Goal: Information Seeking & Learning: Learn about a topic

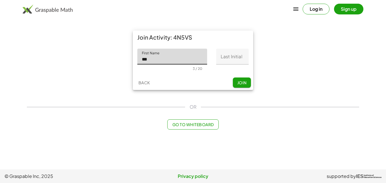
type input "***"
click at [242, 60] on input "Last Initial" at bounding box center [232, 57] width 33 height 16
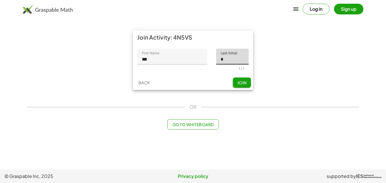
type input "*"
click at [247, 86] on button "Join" at bounding box center [242, 83] width 18 height 10
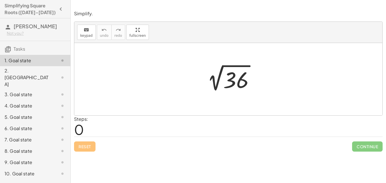
click at [38, 73] on div "2. [GEOGRAPHIC_DATA]" at bounding box center [28, 77] width 46 height 20
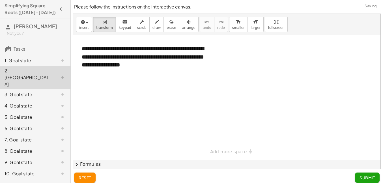
click at [40, 89] on div "1. Goal state" at bounding box center [35, 94] width 70 height 11
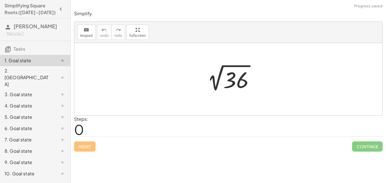
click at [39, 148] on div "8. Goal state" at bounding box center [28, 151] width 46 height 7
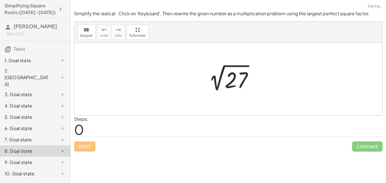
click at [29, 50] on h3 "Tasks" at bounding box center [35, 47] width 70 height 12
click at [26, 57] on div "1. Goal state" at bounding box center [28, 60] width 46 height 7
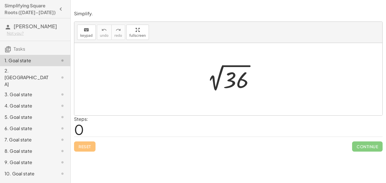
click at [80, 126] on span "0" at bounding box center [79, 129] width 10 height 17
click at [80, 129] on span "0" at bounding box center [79, 129] width 10 height 17
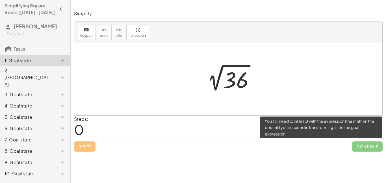
click at [361, 151] on span "Continue" at bounding box center [368, 146] width 31 height 10
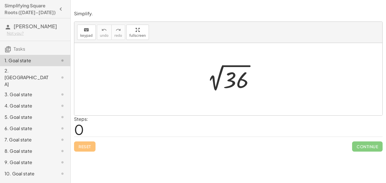
drag, startPoint x: 227, startPoint y: 79, endPoint x: 239, endPoint y: 124, distance: 46.6
click at [239, 124] on div "Simplify. keyboard keypad undo undo redo redo fullscreen 2 √ 36 × Steps: 0 Rese…" at bounding box center [229, 81] width 316 height 148
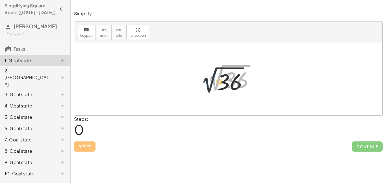
drag, startPoint x: 214, startPoint y: 79, endPoint x: 201, endPoint y: 82, distance: 13.9
click at [201, 82] on div at bounding box center [231, 79] width 62 height 29
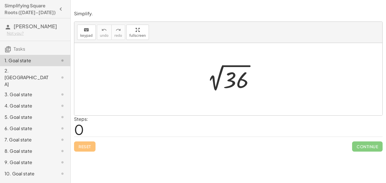
drag, startPoint x: 149, startPoint y: 88, endPoint x: 130, endPoint y: 100, distance: 22.6
click at [130, 100] on div at bounding box center [228, 79] width 308 height 72
drag, startPoint x: 79, startPoint y: 133, endPoint x: 107, endPoint y: 126, distance: 29.2
click at [107, 126] on div "Steps: 0" at bounding box center [228, 126] width 309 height 21
click at [102, 111] on div at bounding box center [228, 79] width 308 height 72
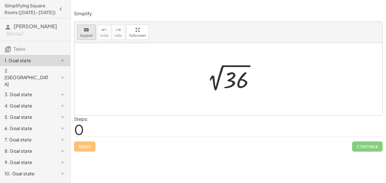
click at [83, 28] on div "keyboard" at bounding box center [86, 29] width 12 height 7
click at [91, 39] on button "keyboard keypad" at bounding box center [86, 32] width 19 height 15
click at [139, 90] on div at bounding box center [228, 79] width 308 height 72
drag, startPoint x: 139, startPoint y: 90, endPoint x: 169, endPoint y: 122, distance: 43.6
click at [169, 122] on div "Simplify. keyboard keypad undo undo redo redo fullscreen 2 √ 36 × Steps: 0 Rese…" at bounding box center [229, 81] width 316 height 148
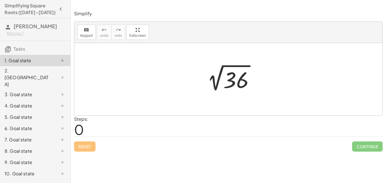
click at [217, 83] on div at bounding box center [231, 79] width 62 height 29
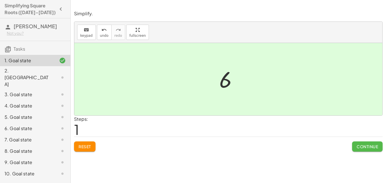
click at [369, 145] on span "Continue" at bounding box center [368, 146] width 22 height 5
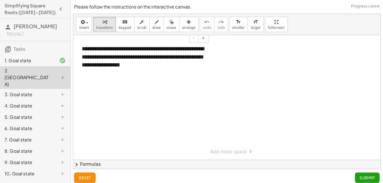
click at [102, 61] on div "**********" at bounding box center [143, 57] width 134 height 36
click at [139, 63] on div "**********" at bounding box center [143, 57] width 134 height 36
click at [172, 63] on div "**********" at bounding box center [143, 57] width 134 height 36
click at [39, 91] on div "3. Goal state" at bounding box center [28, 94] width 46 height 7
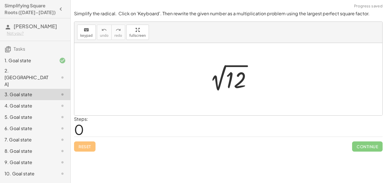
click at [231, 80] on div at bounding box center [230, 79] width 57 height 29
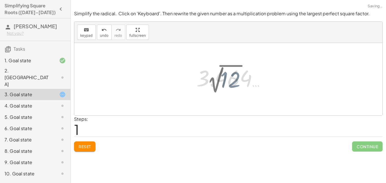
click at [216, 83] on div at bounding box center [233, 78] width 79 height 28
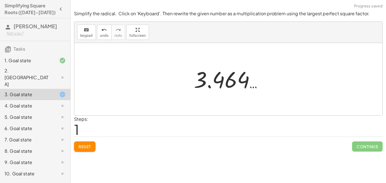
click at [231, 83] on div at bounding box center [230, 79] width 79 height 28
drag, startPoint x: 222, startPoint y: 82, endPoint x: 216, endPoint y: 94, distance: 12.8
click at [216, 94] on div "2 √ 12 3.464 … 3.464 …" at bounding box center [229, 79] width 86 height 31
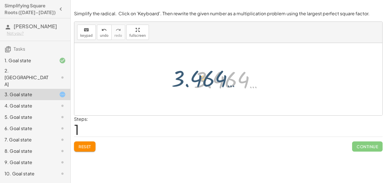
drag, startPoint x: 200, startPoint y: 82, endPoint x: 174, endPoint y: 81, distance: 26.6
click at [174, 81] on div "2 √ 12 3.464 … 3.464 …" at bounding box center [228, 79] width 308 height 72
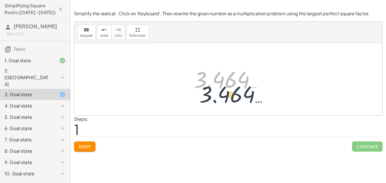
drag, startPoint x: 221, startPoint y: 83, endPoint x: 228, endPoint y: 105, distance: 23.4
click at [228, 105] on div "2 √ 12 3.464 … 3.464 …" at bounding box center [228, 79] width 308 height 72
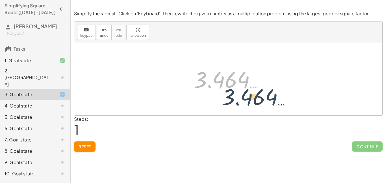
drag, startPoint x: 246, startPoint y: 81, endPoint x: 306, endPoint y: 118, distance: 70.2
click at [0, 0] on div "Simplify the radical. Click on 'Keyboard'. Then rewrite the given number as a m…" at bounding box center [0, 0] width 0 height 0
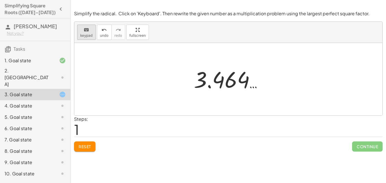
click at [89, 33] on div "keyboard" at bounding box center [86, 29] width 12 height 7
drag, startPoint x: 195, startPoint y: 71, endPoint x: 229, endPoint y: 102, distance: 45.9
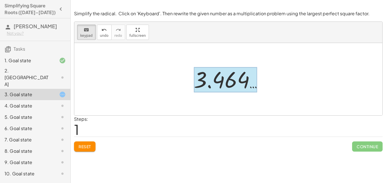
click at [214, 78] on div at bounding box center [225, 79] width 63 height 25
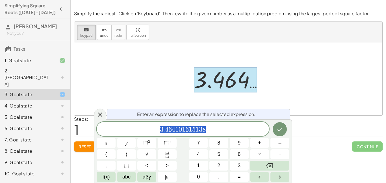
scroll to position [0, 0]
click at [220, 80] on div at bounding box center [225, 79] width 63 height 25
click at [146, 72] on div at bounding box center [228, 79] width 308 height 72
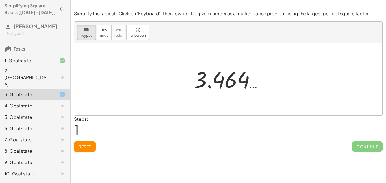
click at [27, 74] on div "2. [GEOGRAPHIC_DATA]" at bounding box center [28, 77] width 46 height 20
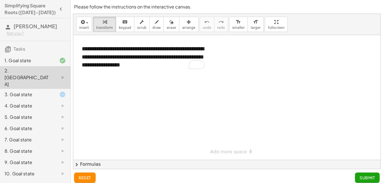
click at [31, 102] on div "4. Goal state" at bounding box center [28, 105] width 46 height 7
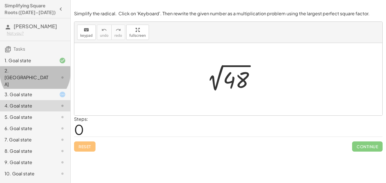
click at [25, 69] on div "2. [GEOGRAPHIC_DATA]" at bounding box center [28, 77] width 46 height 20
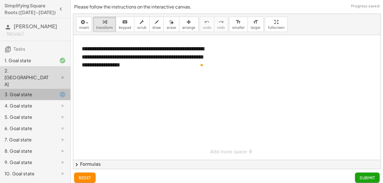
click at [29, 91] on div "3. Goal state" at bounding box center [28, 94] width 46 height 7
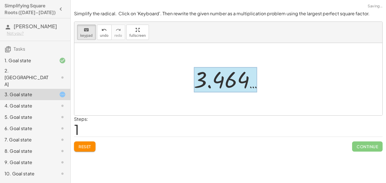
click at [215, 85] on div at bounding box center [225, 79] width 63 height 25
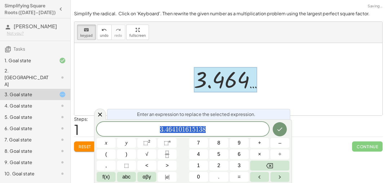
scroll to position [1, 0]
click at [231, 72] on div at bounding box center [225, 79] width 63 height 25
click at [243, 82] on div at bounding box center [225, 79] width 63 height 25
click at [294, 119] on div "Steps: 1" at bounding box center [228, 126] width 309 height 21
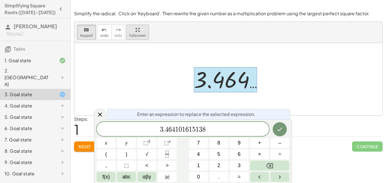
click at [133, 72] on div "keyboard keypad undo undo redo redo fullscreen 2 √ 12 3.464 … ×" at bounding box center [228, 69] width 308 height 94
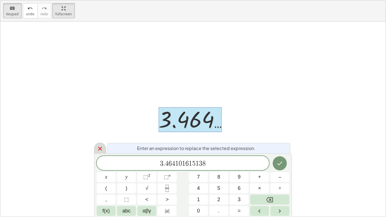
click at [100, 149] on icon at bounding box center [100, 148] width 7 height 7
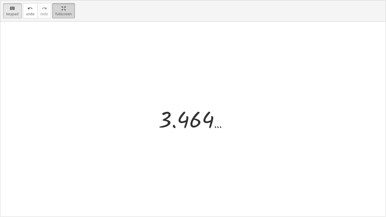
click at [64, 0] on html "**********" at bounding box center [193, 108] width 386 height 217
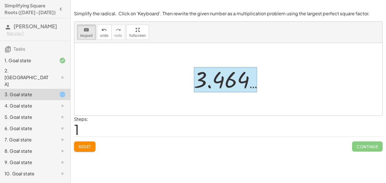
click at [213, 85] on div at bounding box center [225, 79] width 63 height 25
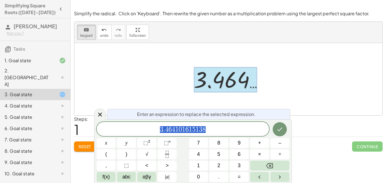
scroll to position [0, 0]
click at [225, 79] on div at bounding box center [225, 79] width 63 height 25
drag, startPoint x: 233, startPoint y: 79, endPoint x: 233, endPoint y: 102, distance: 22.6
click at [233, 102] on div "2 √ 12 3.464 …" at bounding box center [228, 79] width 308 height 72
click at [129, 72] on div at bounding box center [228, 79] width 308 height 72
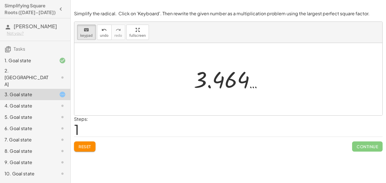
click at [43, 68] on div "2. [GEOGRAPHIC_DATA]" at bounding box center [28, 77] width 46 height 20
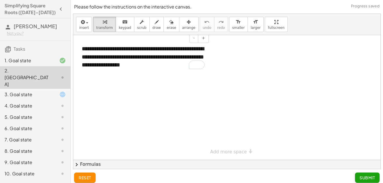
click at [186, 69] on div "**********" at bounding box center [143, 57] width 134 height 36
click at [211, 131] on div at bounding box center [226, 97] width 307 height 125
click at [225, 150] on div "**********" at bounding box center [226, 97] width 307 height 125
click at [147, 64] on div "**********" at bounding box center [143, 57] width 134 height 36
click at [113, 62] on div "**********" at bounding box center [143, 57] width 134 height 36
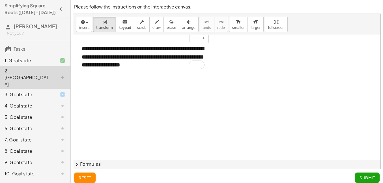
click at [112, 55] on div "**********" at bounding box center [143, 57] width 134 height 36
click at [143, 67] on div "**********" at bounding box center [143, 57] width 134 height 36
click at [162, 94] on div at bounding box center [226, 160] width 307 height 250
click at [87, 23] on div "button" at bounding box center [84, 21] width 10 height 7
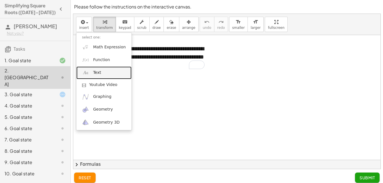
click at [100, 73] on span "Text" at bounding box center [97, 73] width 8 height 6
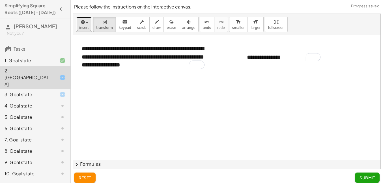
click at [80, 31] on button "insert" at bounding box center [84, 24] width 16 height 15
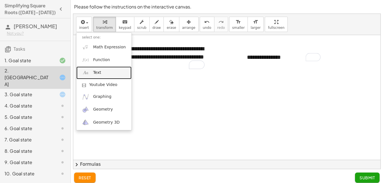
click at [115, 74] on link "Text" at bounding box center [103, 72] width 55 height 13
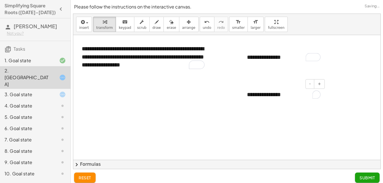
click at [266, 94] on div "**********" at bounding box center [283, 95] width 85 height 20
click at [313, 88] on button "-" at bounding box center [310, 84] width 9 height 10
click at [269, 57] on div "**********" at bounding box center [283, 58] width 85 height 20
drag, startPoint x: 285, startPoint y: 60, endPoint x: 241, endPoint y: 64, distance: 44.6
click at [241, 64] on div "**********" at bounding box center [283, 58] width 85 height 20
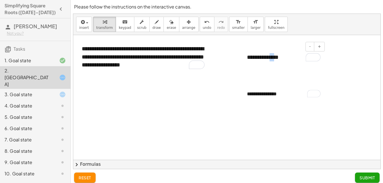
drag, startPoint x: 274, startPoint y: 59, endPoint x: 267, endPoint y: 59, distance: 7.6
click at [267, 59] on div "**********" at bounding box center [283, 58] width 85 height 20
drag, startPoint x: 289, startPoint y: 54, endPoint x: 245, endPoint y: 61, distance: 44.0
click at [245, 61] on div "**********" at bounding box center [283, 58] width 85 height 20
click at [374, 180] on button "Submit" at bounding box center [367, 178] width 25 height 10
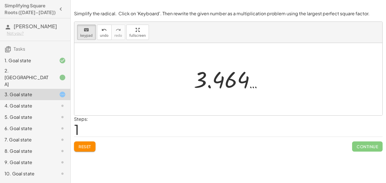
click at [35, 62] on div "1. Goal state" at bounding box center [28, 60] width 46 height 7
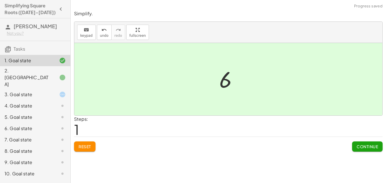
click at [228, 78] on div at bounding box center [231, 79] width 28 height 28
click at [30, 73] on div "2. [GEOGRAPHIC_DATA]" at bounding box center [28, 77] width 46 height 20
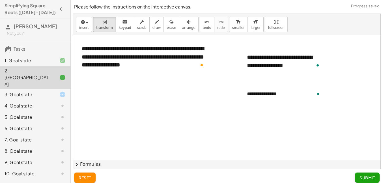
click at [36, 91] on div "3. Goal state" at bounding box center [28, 94] width 46 height 7
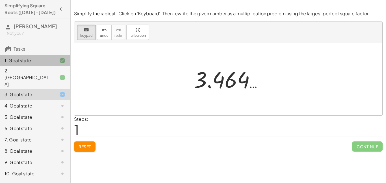
click at [18, 58] on div "1. Goal state" at bounding box center [28, 60] width 46 height 7
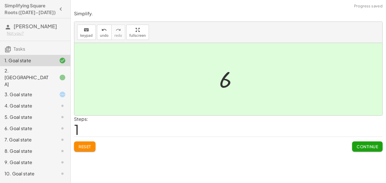
click at [86, 147] on span "Reset" at bounding box center [85, 146] width 12 height 5
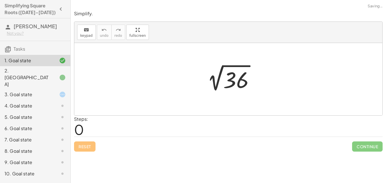
click at [242, 80] on div at bounding box center [231, 79] width 62 height 29
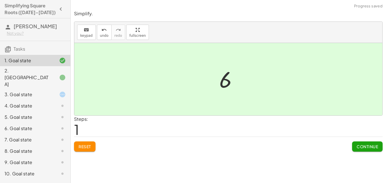
click at [361, 150] on button "Continue" at bounding box center [368, 146] width 31 height 10
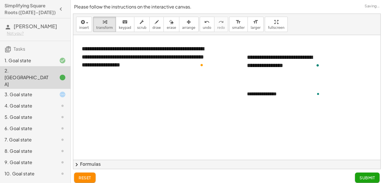
click at [52, 91] on div at bounding box center [58, 94] width 16 height 7
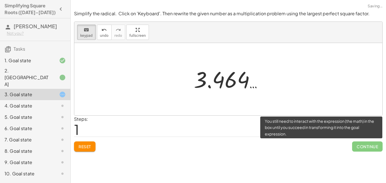
click at [359, 143] on span "Continue" at bounding box center [368, 146] width 31 height 10
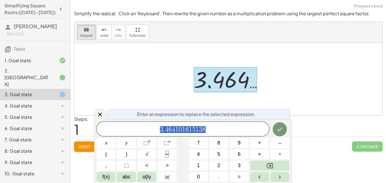
scroll to position [1, 0]
click at [280, 130] on icon "Done" at bounding box center [280, 130] width 5 height 4
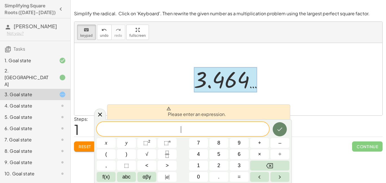
scroll to position [1, 0]
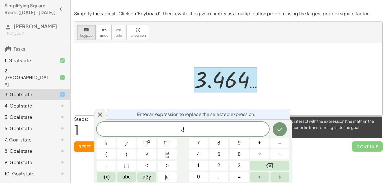
click at [362, 147] on span "Continue" at bounding box center [368, 146] width 31 height 10
click at [361, 150] on span "Continue" at bounding box center [368, 146] width 31 height 10
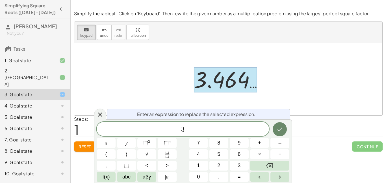
click at [281, 131] on icon "Done" at bounding box center [280, 129] width 7 height 7
click at [278, 133] on button "Done" at bounding box center [280, 129] width 14 height 14
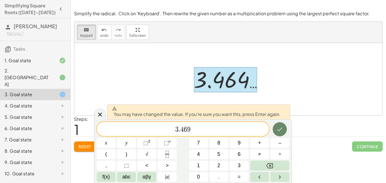
click at [280, 133] on button "Done" at bounding box center [280, 129] width 14 height 14
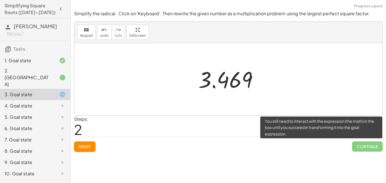
click at [362, 148] on span "Continue" at bounding box center [368, 146] width 31 height 10
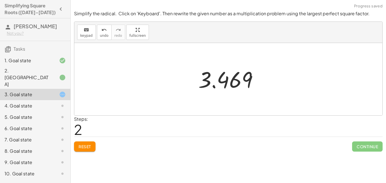
click at [214, 83] on div at bounding box center [231, 79] width 70 height 28
click at [87, 144] on span "Reset" at bounding box center [85, 146] width 12 height 5
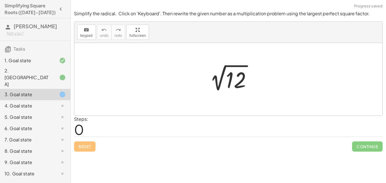
click at [230, 87] on div at bounding box center [230, 79] width 57 height 29
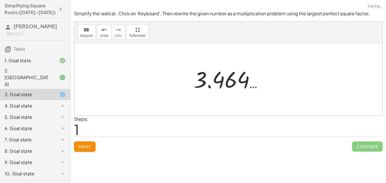
click at [235, 79] on div at bounding box center [230, 79] width 79 height 28
click at [250, 84] on div at bounding box center [230, 79] width 79 height 28
click at [200, 85] on div at bounding box center [230, 79] width 79 height 28
click at [86, 38] on button "keyboard keypad" at bounding box center [86, 32] width 19 height 15
click at [87, 37] on span "keypad" at bounding box center [86, 36] width 12 height 4
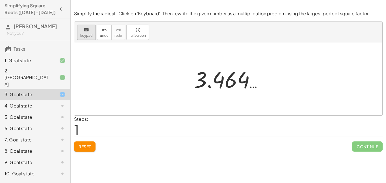
click at [85, 34] on span "keypad" at bounding box center [86, 36] width 12 height 4
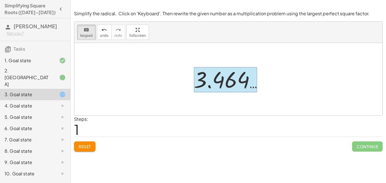
click at [204, 83] on div at bounding box center [225, 79] width 63 height 25
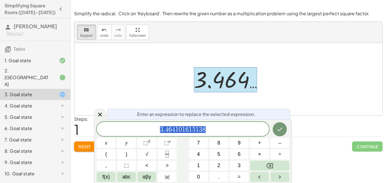
scroll to position [3, 0]
click at [177, 91] on div at bounding box center [228, 79] width 308 height 72
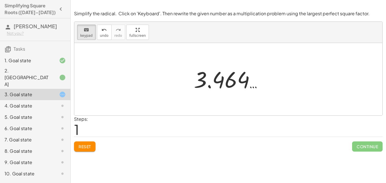
click at [46, 170] on div "10. Goal state" at bounding box center [28, 173] width 46 height 7
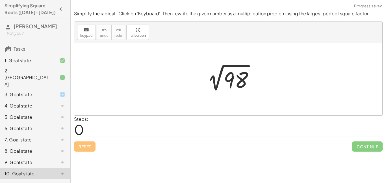
click at [231, 86] on div at bounding box center [230, 79] width 61 height 29
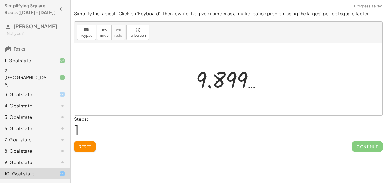
click at [221, 80] on div at bounding box center [230, 79] width 75 height 28
click at [41, 159] on div "9. Goal state" at bounding box center [28, 162] width 46 height 7
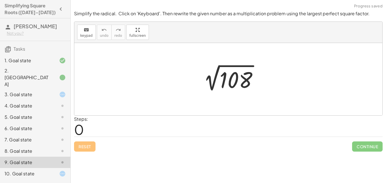
click at [51, 170] on div at bounding box center [58, 173] width 16 height 7
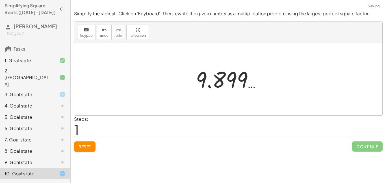
click at [82, 144] on span "Reset" at bounding box center [85, 146] width 12 height 5
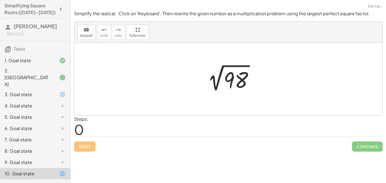
click at [37, 91] on div "3. Goal state" at bounding box center [28, 94] width 46 height 7
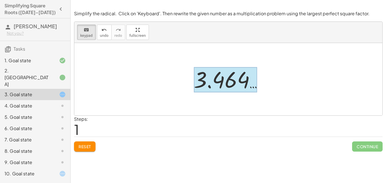
click at [219, 78] on div at bounding box center [225, 79] width 63 height 25
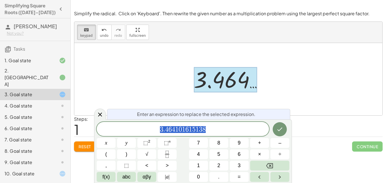
click at [22, 123] on div "4. Goal state" at bounding box center [35, 128] width 70 height 11
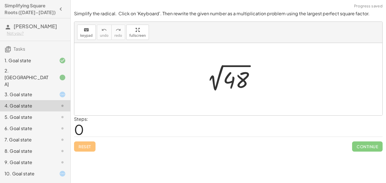
click at [240, 74] on div at bounding box center [230, 79] width 63 height 29
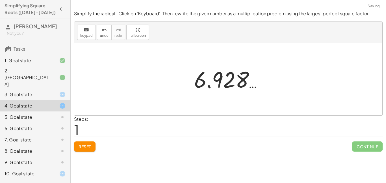
click at [87, 143] on button "Reset" at bounding box center [85, 146] width 22 height 10
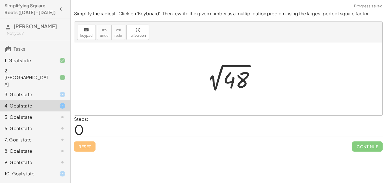
click at [250, 85] on div at bounding box center [230, 79] width 63 height 29
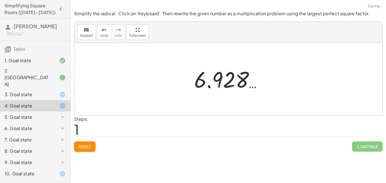
click at [91, 144] on span "Reset" at bounding box center [85, 146] width 12 height 5
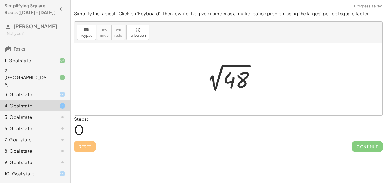
click at [26, 111] on div "3. Goal state" at bounding box center [35, 116] width 70 height 11
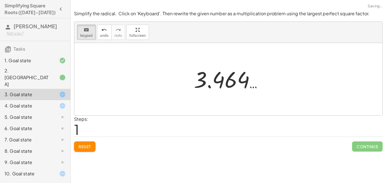
click at [90, 147] on span "Reset" at bounding box center [85, 146] width 12 height 5
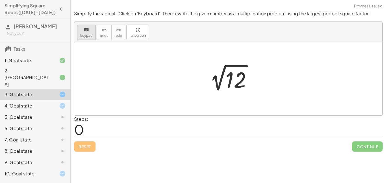
click at [91, 26] on div "keyboard" at bounding box center [86, 29] width 12 height 7
click at [218, 82] on div at bounding box center [230, 79] width 57 height 29
click at [229, 80] on div at bounding box center [236, 80] width 20 height 25
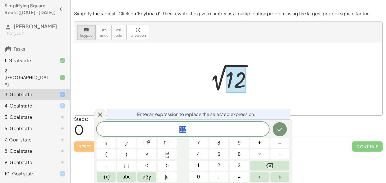
scroll to position [3, 0]
click at [177, 134] on div "1 2" at bounding box center [183, 129] width 173 height 14
click at [193, 130] on span "1 2 ​" at bounding box center [183, 130] width 173 height 8
click at [281, 132] on icon "Done" at bounding box center [280, 129] width 7 height 7
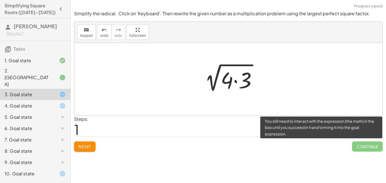
click at [364, 147] on span "Continue" at bounding box center [368, 146] width 31 height 10
click at [356, 149] on span "Continue" at bounding box center [368, 146] width 31 height 10
click at [356, 150] on span "Continue" at bounding box center [368, 146] width 31 height 10
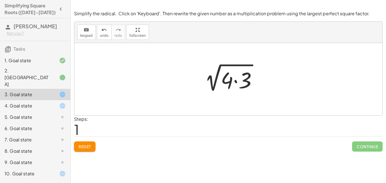
click at [219, 82] on div at bounding box center [230, 79] width 67 height 29
click at [233, 81] on div at bounding box center [230, 79] width 67 height 29
click at [223, 85] on div at bounding box center [230, 79] width 67 height 29
click at [252, 78] on div at bounding box center [230, 79] width 67 height 29
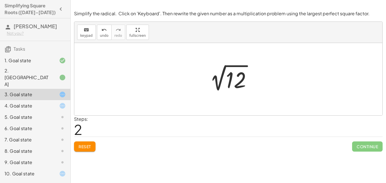
click at [0, 0] on div "Simplify the radical. Click on 'Keyboard'. Then rewrite the given number as a m…" at bounding box center [0, 0] width 0 height 0
click at [80, 145] on span "Reset" at bounding box center [85, 146] width 12 height 5
click at [229, 84] on div at bounding box center [230, 79] width 57 height 29
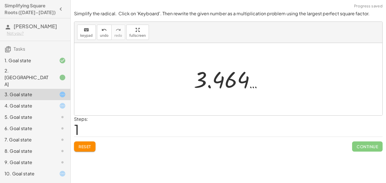
click at [207, 77] on div at bounding box center [230, 79] width 79 height 28
click at [88, 142] on button "Reset" at bounding box center [85, 146] width 22 height 10
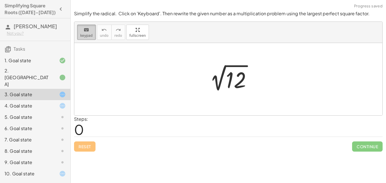
click at [88, 40] on button "keyboard keypad" at bounding box center [86, 32] width 19 height 15
click at [227, 78] on div at bounding box center [236, 80] width 20 height 25
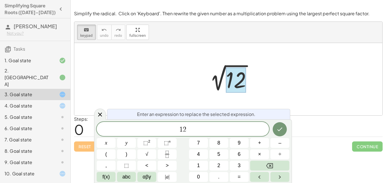
click at [177, 136] on div "1 2 x y ⬚ 2 ⬚ n 7 8 9 + – ( ) √ 4 5 6 × ÷ , ⬚ < > 1 2 3 f(x) abc αβγ | a | 0 . =" at bounding box center [193, 152] width 193 height 60
click at [192, 130] on span "1 2" at bounding box center [183, 130] width 173 height 8
click at [188, 128] on span "1 2 ​" at bounding box center [183, 130] width 173 height 8
click at [177, 130] on span "​" at bounding box center [183, 130] width 173 height 8
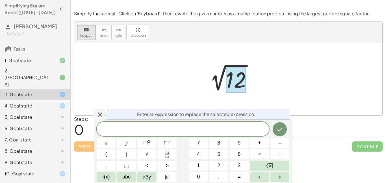
click at [214, 76] on div at bounding box center [230, 79] width 57 height 29
click at [217, 70] on div at bounding box center [230, 79] width 57 height 29
click at [243, 85] on div at bounding box center [236, 80] width 20 height 25
click at [203, 61] on div at bounding box center [228, 79] width 308 height 72
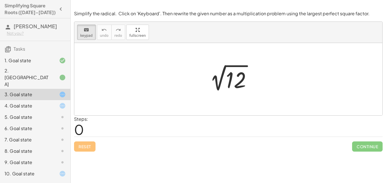
click at [200, 89] on div "2 √ 12" at bounding box center [229, 79] width 64 height 31
click at [237, 85] on div at bounding box center [236, 80] width 20 height 25
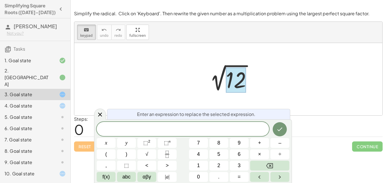
click at [209, 87] on div at bounding box center [230, 79] width 57 height 29
click at [208, 126] on span at bounding box center [183, 129] width 173 height 8
click at [285, 133] on button "Done" at bounding box center [280, 129] width 14 height 14
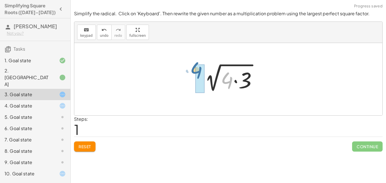
drag, startPoint x: 227, startPoint y: 81, endPoint x: 192, endPoint y: 71, distance: 36.0
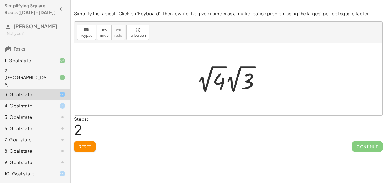
click at [221, 83] on div at bounding box center [230, 79] width 73 height 31
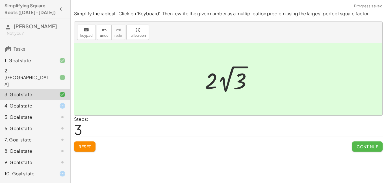
click at [362, 147] on span "Continue" at bounding box center [368, 146] width 22 height 5
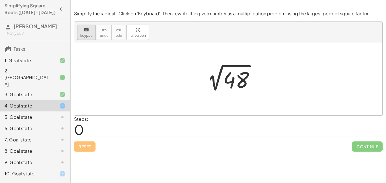
click at [84, 31] on icon "keyboard" at bounding box center [86, 30] width 5 height 7
click at [239, 82] on div at bounding box center [236, 80] width 26 height 25
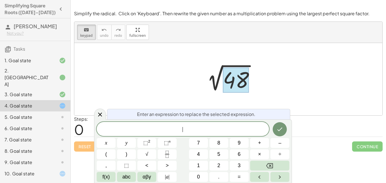
scroll to position [7, 0]
click at [277, 130] on icon "Done" at bounding box center [280, 129] width 7 height 7
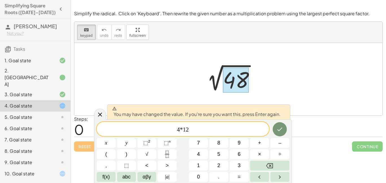
click at [222, 130] on span "4*12 ​" at bounding box center [183, 130] width 173 height 8
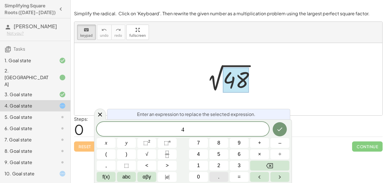
click at [220, 178] on button "." at bounding box center [219, 177] width 19 height 10
click at [284, 129] on button "Done" at bounding box center [280, 129] width 14 height 14
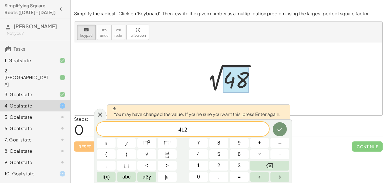
click at [232, 130] on span "412 ​" at bounding box center [183, 130] width 173 height 8
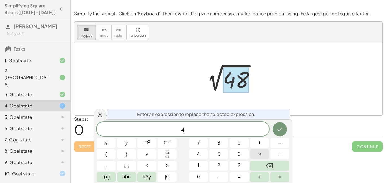
click at [263, 153] on button "×" at bounding box center [259, 154] width 19 height 10
click at [260, 155] on span "×" at bounding box center [259, 155] width 3 height 8
click at [260, 154] on span "×" at bounding box center [259, 155] width 3 height 8
click at [254, 153] on button "×" at bounding box center [259, 154] width 19 height 10
click at [281, 131] on icon "Done" at bounding box center [280, 129] width 7 height 7
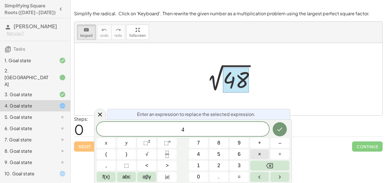
click at [263, 156] on button "×" at bounding box center [259, 154] width 19 height 10
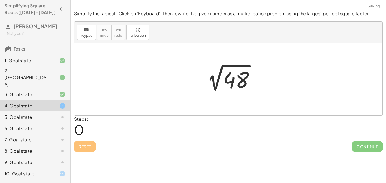
click at [234, 78] on div at bounding box center [230, 79] width 63 height 29
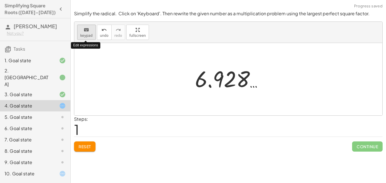
click at [84, 33] on icon "keyboard" at bounding box center [86, 30] width 5 height 7
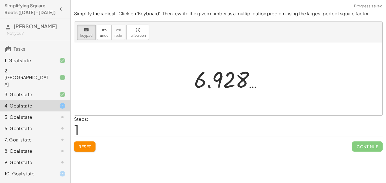
click at [80, 151] on button "Reset" at bounding box center [85, 146] width 22 height 10
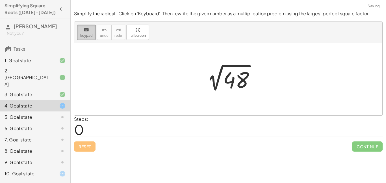
click at [88, 34] on span "keypad" at bounding box center [86, 36] width 12 height 4
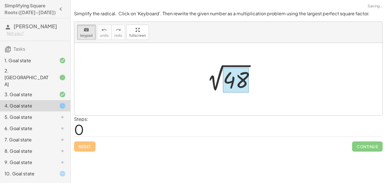
click at [240, 83] on div at bounding box center [236, 80] width 26 height 25
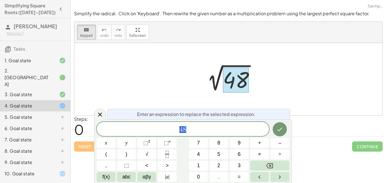
scroll to position [0, 0]
click at [202, 130] on span "4 8" at bounding box center [183, 130] width 173 height 8
click at [279, 132] on icon "Done" at bounding box center [280, 129] width 7 height 7
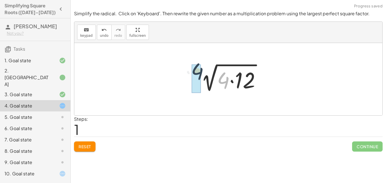
drag, startPoint x: 227, startPoint y: 88, endPoint x: 198, endPoint y: 79, distance: 30.5
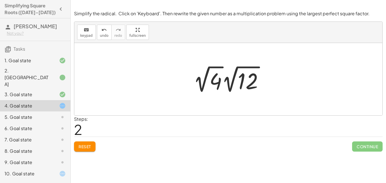
click at [211, 82] on div at bounding box center [231, 79] width 80 height 31
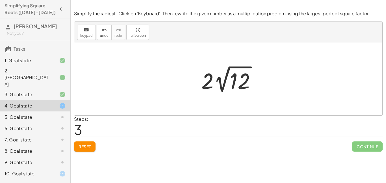
click at [224, 88] on div at bounding box center [231, 79] width 64 height 31
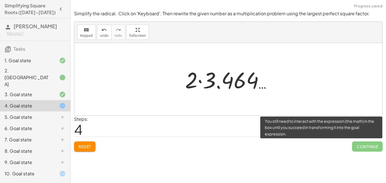
click at [371, 144] on span "Continue" at bounding box center [368, 146] width 31 height 10
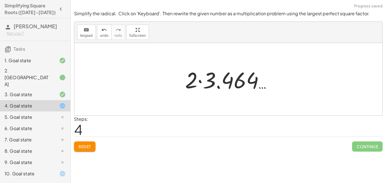
click at [260, 95] on div at bounding box center [228, 79] width 308 height 72
click at [221, 83] on div at bounding box center [230, 79] width 97 height 29
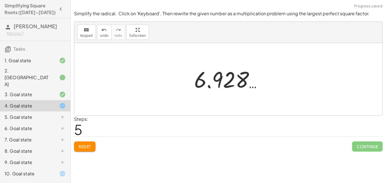
click at [206, 80] on div at bounding box center [231, 79] width 78 height 28
click at [213, 84] on div at bounding box center [231, 79] width 78 height 28
click at [229, 82] on div at bounding box center [231, 79] width 78 height 28
click at [198, 84] on div at bounding box center [231, 79] width 78 height 28
click at [84, 143] on button "Reset" at bounding box center [85, 146] width 22 height 10
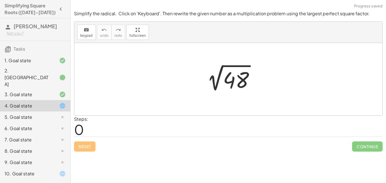
click at [83, 143] on div "Reset Continue" at bounding box center [228, 144] width 309 height 15
click at [89, 37] on span "keypad" at bounding box center [86, 36] width 12 height 4
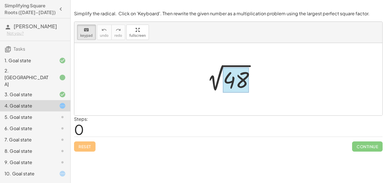
click at [236, 80] on div at bounding box center [236, 80] width 26 height 25
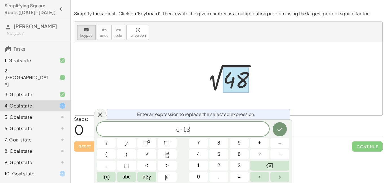
scroll to position [3, 0]
click at [280, 128] on icon "Done" at bounding box center [280, 129] width 7 height 7
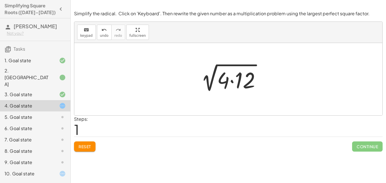
click at [281, 128] on div "Steps: 1" at bounding box center [228, 126] width 309 height 21
click at [41, 114] on div "5. Goal state" at bounding box center [28, 117] width 46 height 7
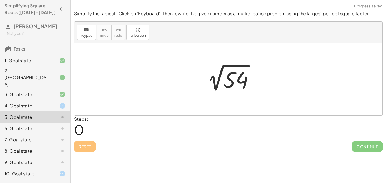
click at [222, 79] on div at bounding box center [230, 79] width 61 height 29
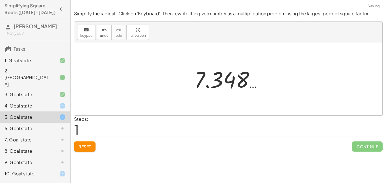
click at [92, 143] on button "Reset" at bounding box center [85, 146] width 22 height 10
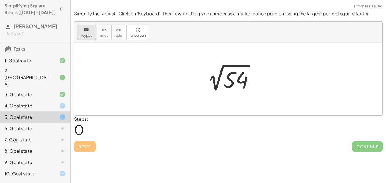
click at [85, 31] on icon "keyboard" at bounding box center [86, 30] width 5 height 7
click at [233, 88] on div at bounding box center [236, 80] width 25 height 25
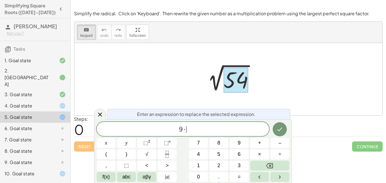
scroll to position [4, 0]
click at [285, 131] on button "Done" at bounding box center [280, 129] width 14 height 14
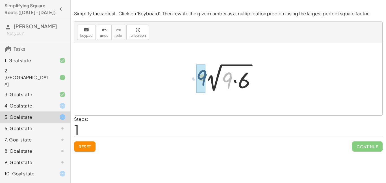
drag, startPoint x: 227, startPoint y: 80, endPoint x: 199, endPoint y: 77, distance: 28.7
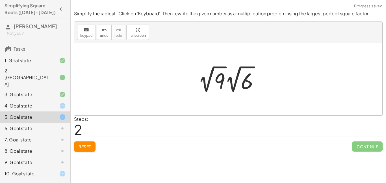
click at [216, 81] on div at bounding box center [230, 79] width 71 height 31
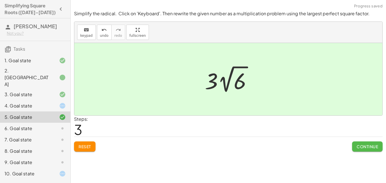
click at [366, 146] on span "Continue" at bounding box center [368, 146] width 22 height 5
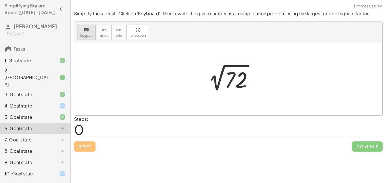
click at [82, 29] on div "keyboard" at bounding box center [86, 29] width 12 height 7
click at [234, 83] on div at bounding box center [236, 80] width 23 height 25
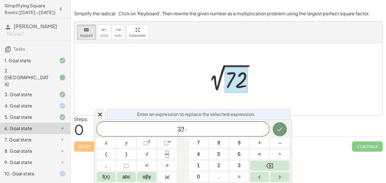
scroll to position [5, 0]
click at [283, 134] on button "Done" at bounding box center [280, 129] width 14 height 14
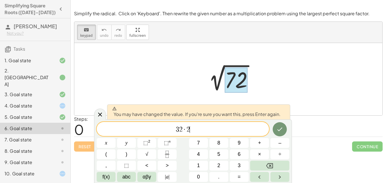
click at [184, 129] on span "·" at bounding box center [185, 129] width 4 height 7
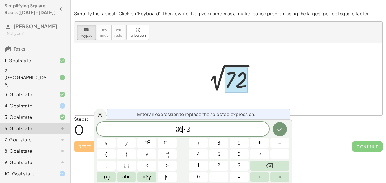
scroll to position [6, 0]
click at [285, 130] on button "Done" at bounding box center [280, 129] width 14 height 14
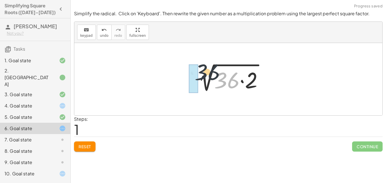
drag, startPoint x: 228, startPoint y: 81, endPoint x: 196, endPoint y: 71, distance: 33.2
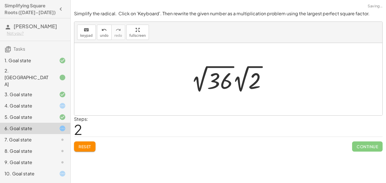
click at [220, 76] on div at bounding box center [230, 78] width 85 height 31
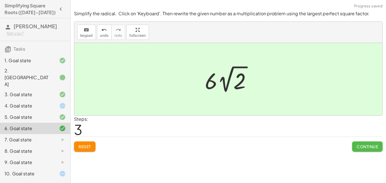
click at [365, 147] on span "Continue" at bounding box center [368, 146] width 22 height 5
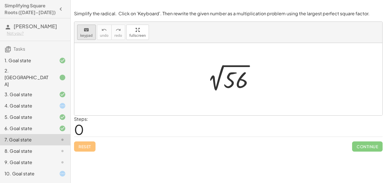
click at [85, 32] on icon "keyboard" at bounding box center [86, 30] width 5 height 7
click at [82, 30] on div "keyboard" at bounding box center [86, 29] width 12 height 7
click at [90, 32] on div "keyboard" at bounding box center [86, 29] width 12 height 7
click at [232, 76] on div at bounding box center [236, 80] width 25 height 25
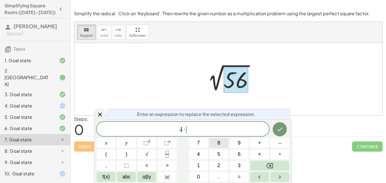
scroll to position [7, 0]
click at [276, 127] on button "Done" at bounding box center [280, 129] width 14 height 14
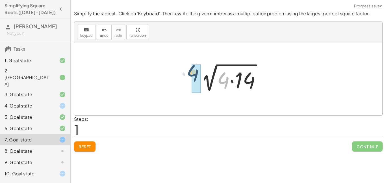
drag, startPoint x: 226, startPoint y: 77, endPoint x: 184, endPoint y: 69, distance: 42.9
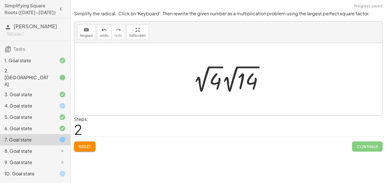
click at [221, 78] on div at bounding box center [230, 79] width 80 height 31
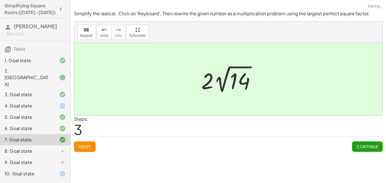
click at [358, 146] on span "Continue" at bounding box center [368, 146] width 22 height 5
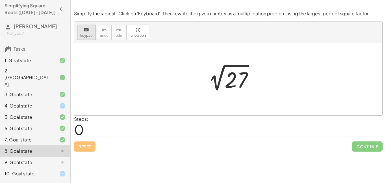
click at [84, 27] on icon "keyboard" at bounding box center [86, 30] width 5 height 7
click at [237, 79] on div at bounding box center [236, 80] width 23 height 25
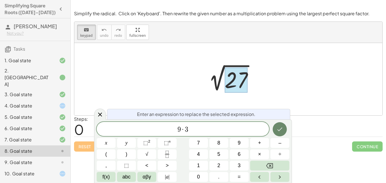
click at [282, 132] on icon "Done" at bounding box center [280, 129] width 7 height 7
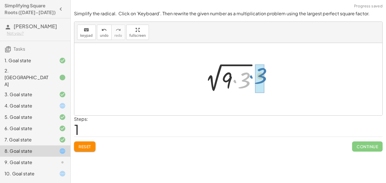
drag, startPoint x: 236, startPoint y: 83, endPoint x: 248, endPoint y: 80, distance: 12.7
click at [248, 80] on div at bounding box center [231, 79] width 66 height 29
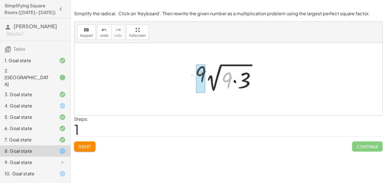
drag, startPoint x: 228, startPoint y: 81, endPoint x: 197, endPoint y: 75, distance: 31.7
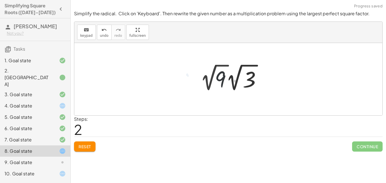
click at [215, 81] on div at bounding box center [233, 77] width 72 height 31
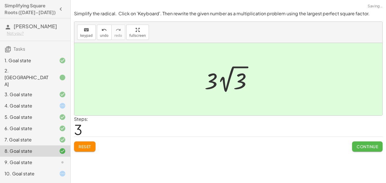
click at [366, 146] on span "Continue" at bounding box center [368, 146] width 22 height 5
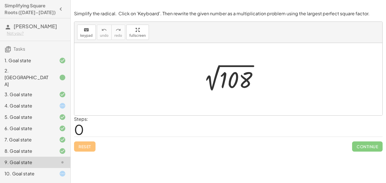
click at [59, 102] on icon at bounding box center [62, 105] width 7 height 7
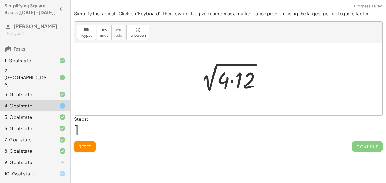
click at [86, 146] on span "Reset" at bounding box center [85, 146] width 12 height 5
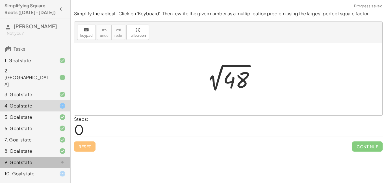
click at [33, 159] on div "9. Goal state" at bounding box center [28, 162] width 46 height 7
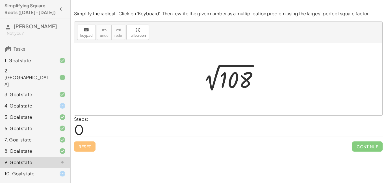
click at [25, 123] on div "4. Goal state" at bounding box center [35, 128] width 70 height 11
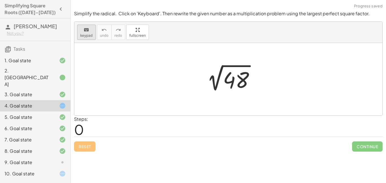
click at [86, 33] on icon "keyboard" at bounding box center [86, 30] width 5 height 7
click at [241, 81] on div at bounding box center [236, 80] width 26 height 25
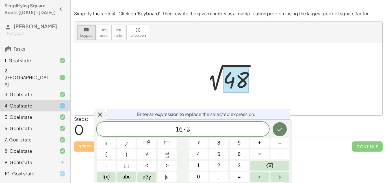
click at [283, 129] on icon "Done" at bounding box center [280, 129] width 7 height 7
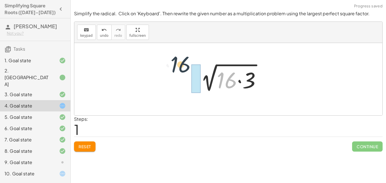
drag, startPoint x: 227, startPoint y: 80, endPoint x: 180, endPoint y: 70, distance: 48.2
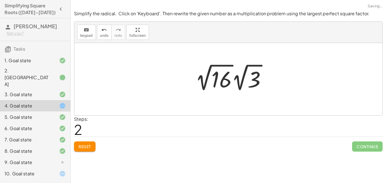
click at [211, 79] on div at bounding box center [233, 77] width 81 height 31
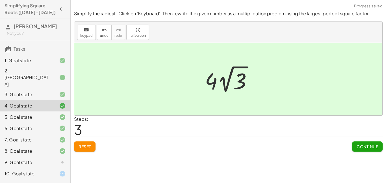
click at [51, 159] on div at bounding box center [58, 162] width 16 height 7
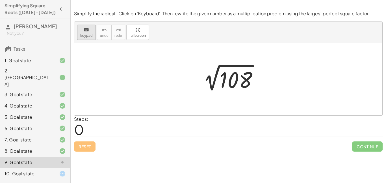
click at [82, 34] on span "keypad" at bounding box center [86, 36] width 12 height 4
click at [253, 87] on div at bounding box center [230, 79] width 69 height 29
click at [240, 76] on div at bounding box center [236, 80] width 33 height 25
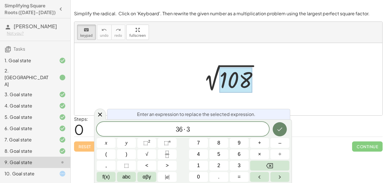
click at [285, 132] on button "Done" at bounding box center [280, 129] width 14 height 14
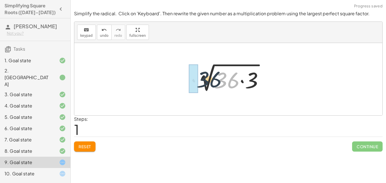
drag, startPoint x: 220, startPoint y: 79, endPoint x: 194, endPoint y: 78, distance: 26.0
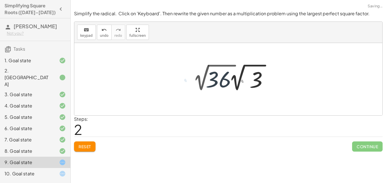
click at [194, 78] on div at bounding box center [233, 77] width 86 height 31
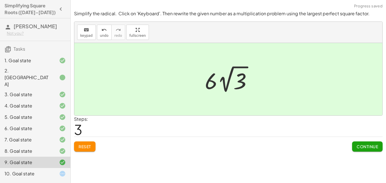
click at [363, 148] on span "Continue" at bounding box center [368, 146] width 22 height 5
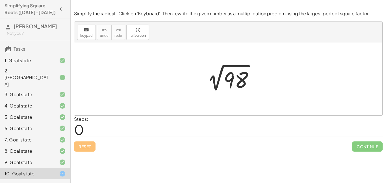
click at [232, 77] on div at bounding box center [230, 79] width 61 height 29
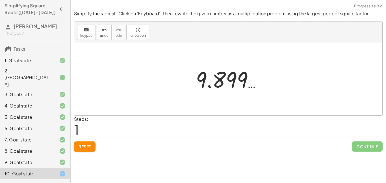
click at [87, 145] on span "Reset" at bounding box center [85, 146] width 12 height 5
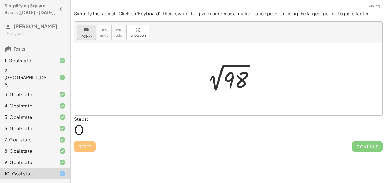
click at [91, 35] on span "keypad" at bounding box center [86, 36] width 12 height 4
click at [242, 80] on div at bounding box center [236, 80] width 25 height 25
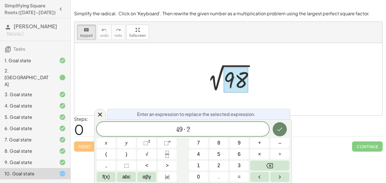
click at [286, 132] on button "Done" at bounding box center [280, 129] width 14 height 14
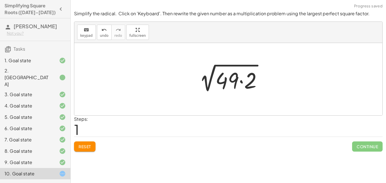
click at [231, 89] on div at bounding box center [231, 79] width 78 height 29
drag, startPoint x: 224, startPoint y: 80, endPoint x: 182, endPoint y: 76, distance: 41.4
click at [182, 76] on div "2 √ 98 · 49 2 √ ( · 49 · 2 )" at bounding box center [228, 79] width 308 height 72
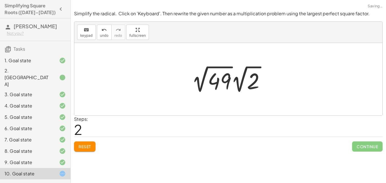
click at [221, 81] on div at bounding box center [230, 79] width 83 height 31
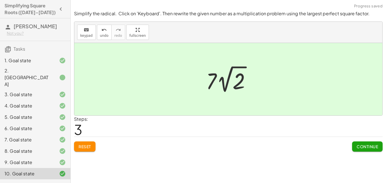
click at [362, 144] on span "Continue" at bounding box center [368, 146] width 22 height 5
